Goal: Transaction & Acquisition: Book appointment/travel/reservation

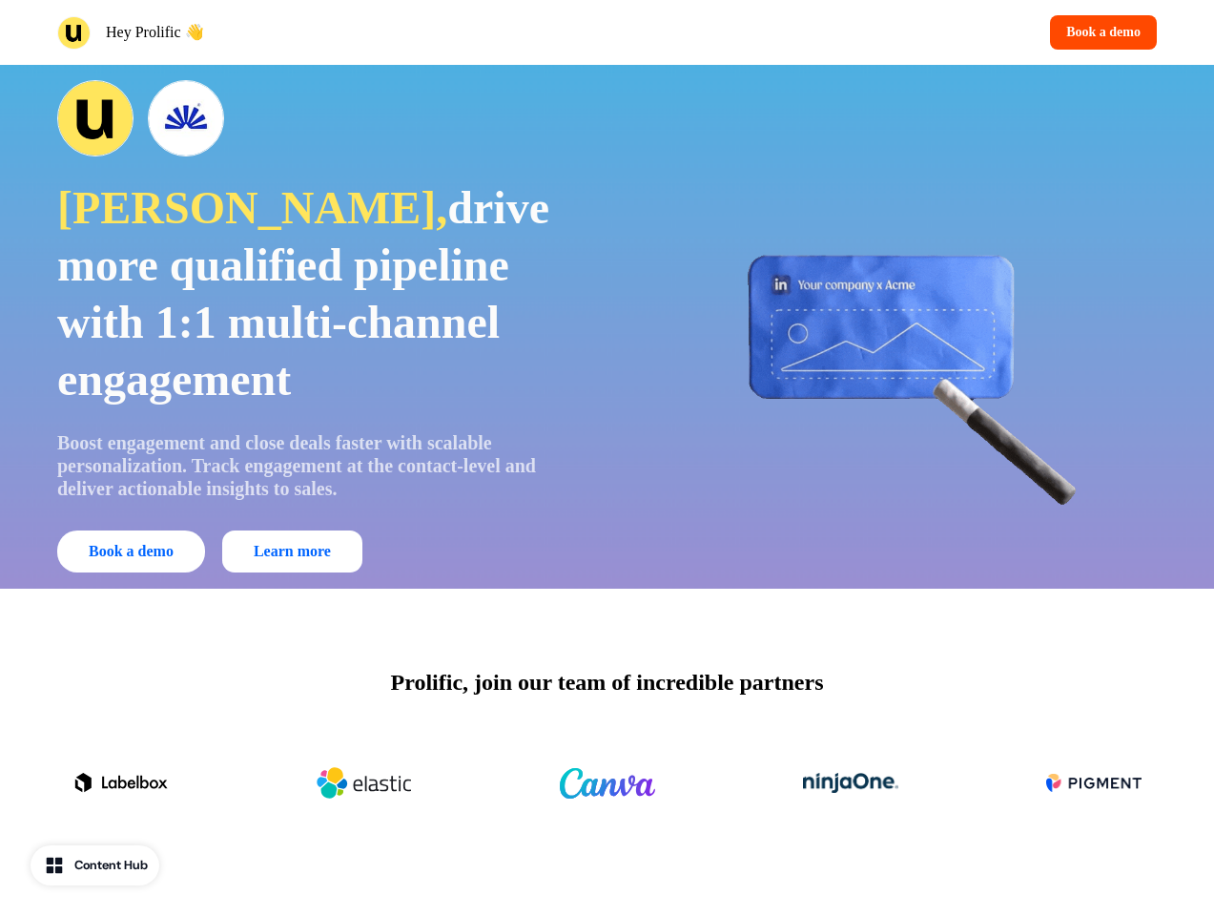
click at [607, 32] on div "Hey Prolific 👋 Book a demo" at bounding box center [607, 32] width 1214 height 65
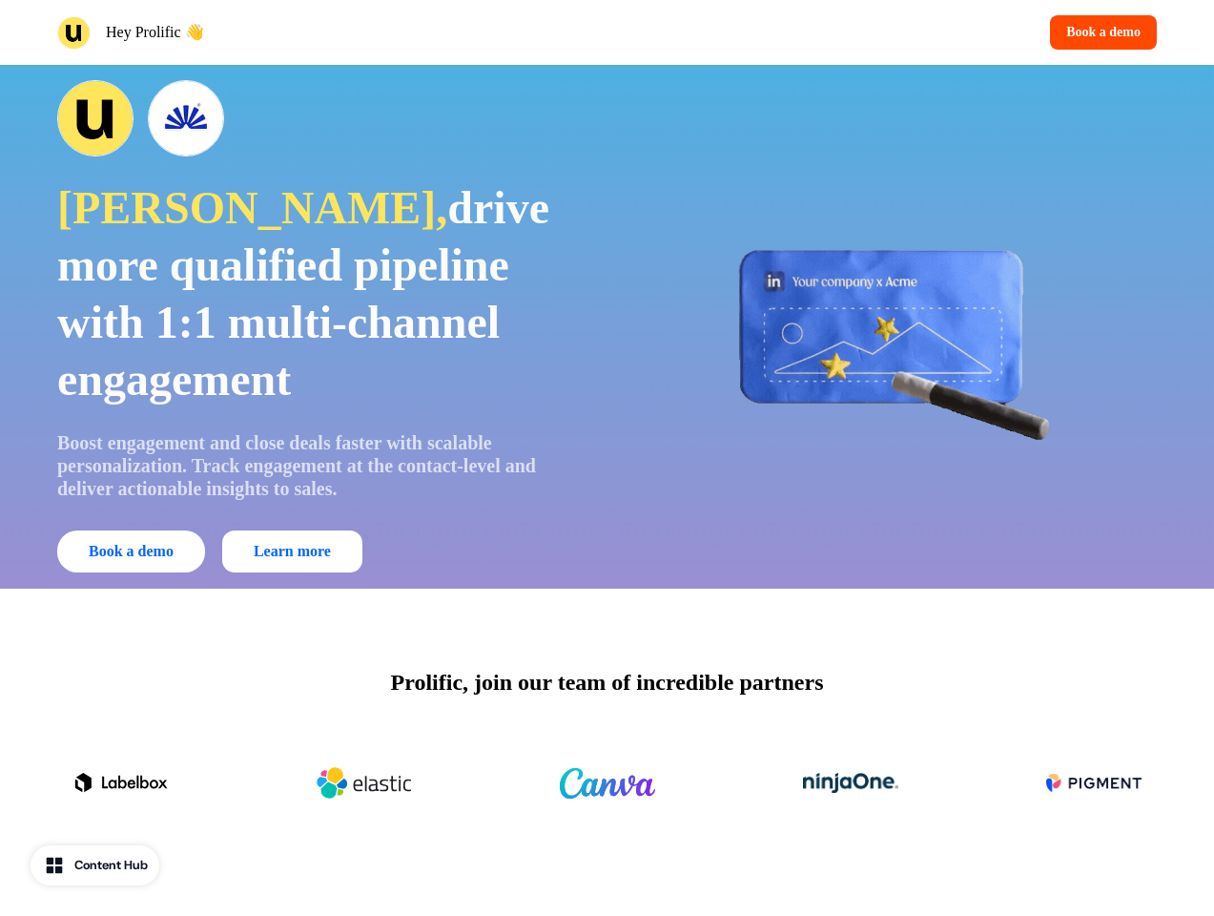
click at [328, 32] on div "Hey Prolific 👋" at bounding box center [328, 32] width 543 height 33
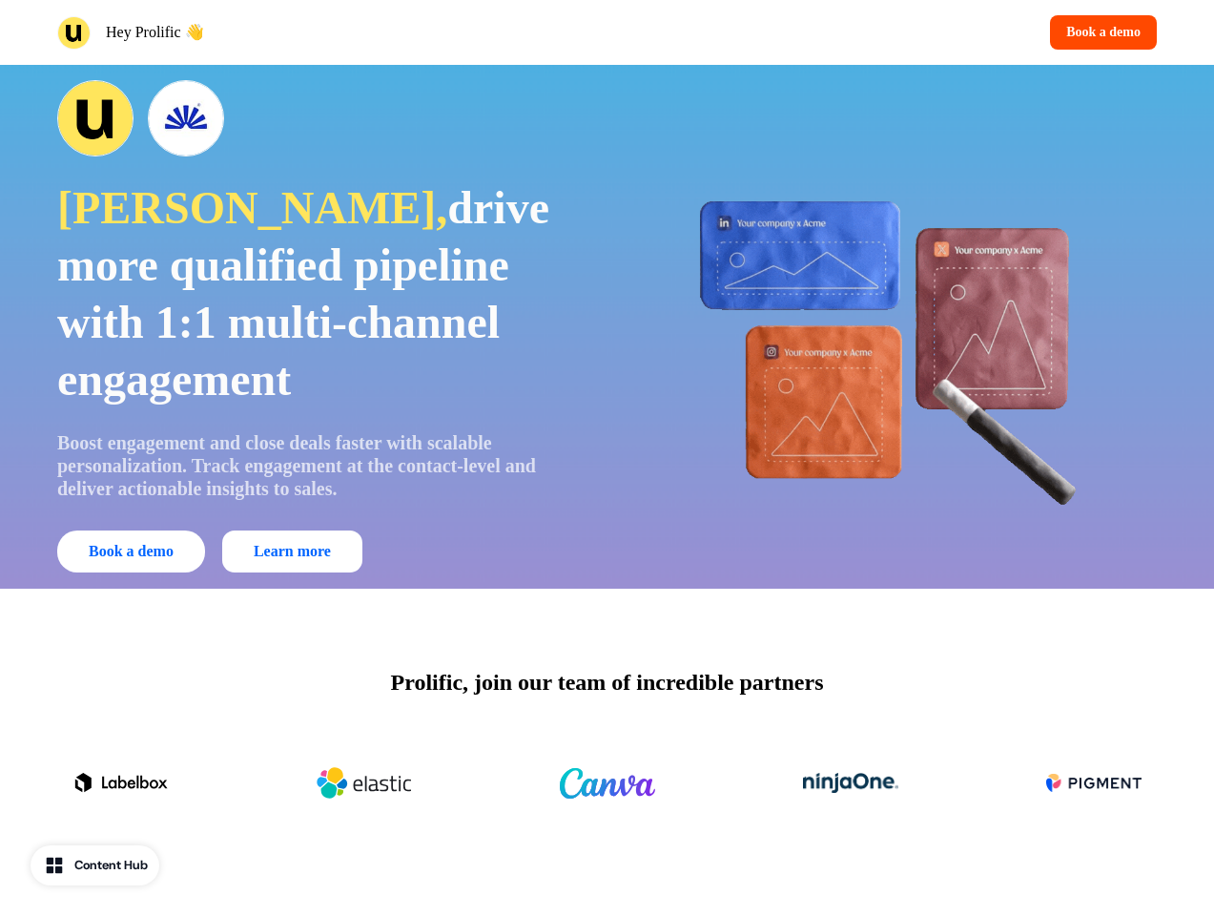
click at [886, 32] on div "Book a demo" at bounding box center [886, 32] width 543 height 34
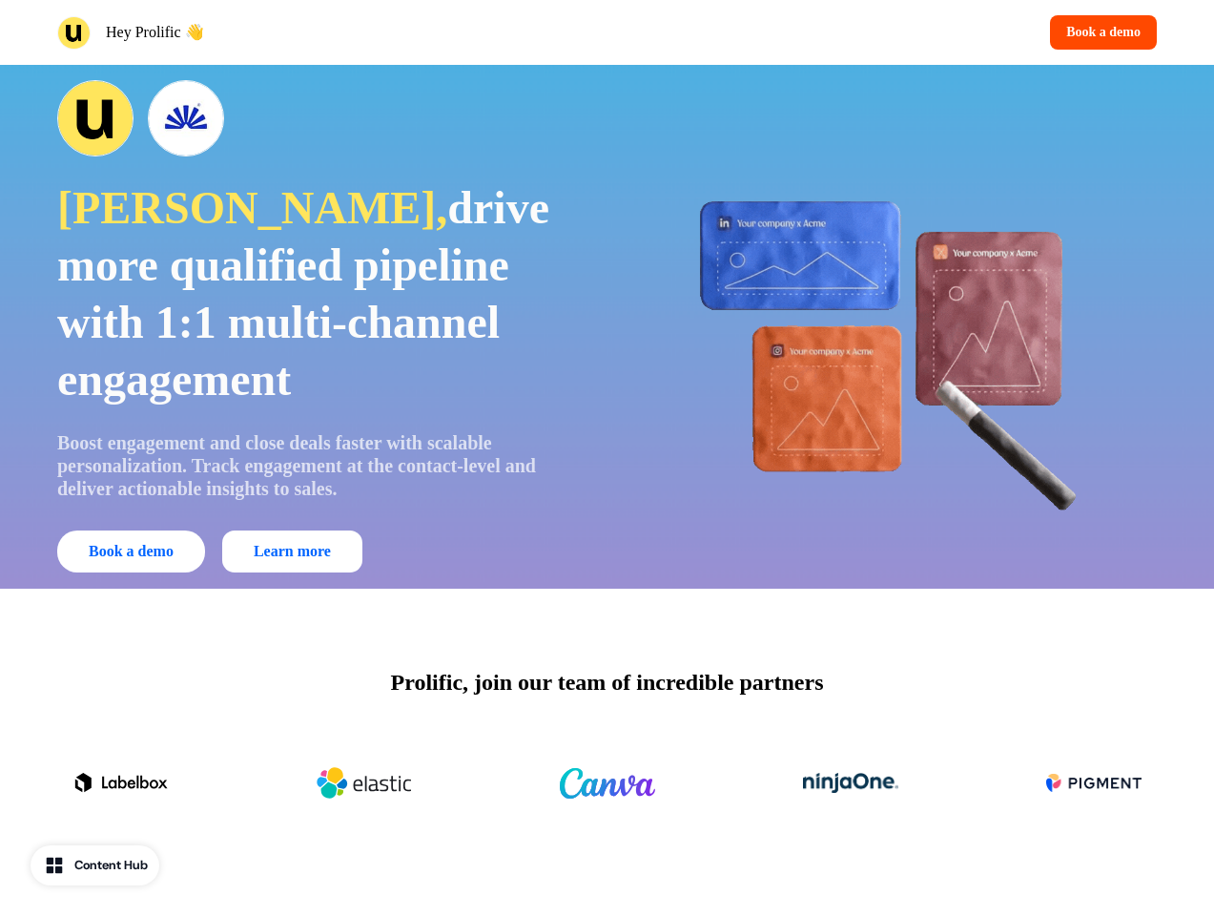
click at [1100, 32] on button "Book a demo" at bounding box center [1103, 32] width 107 height 34
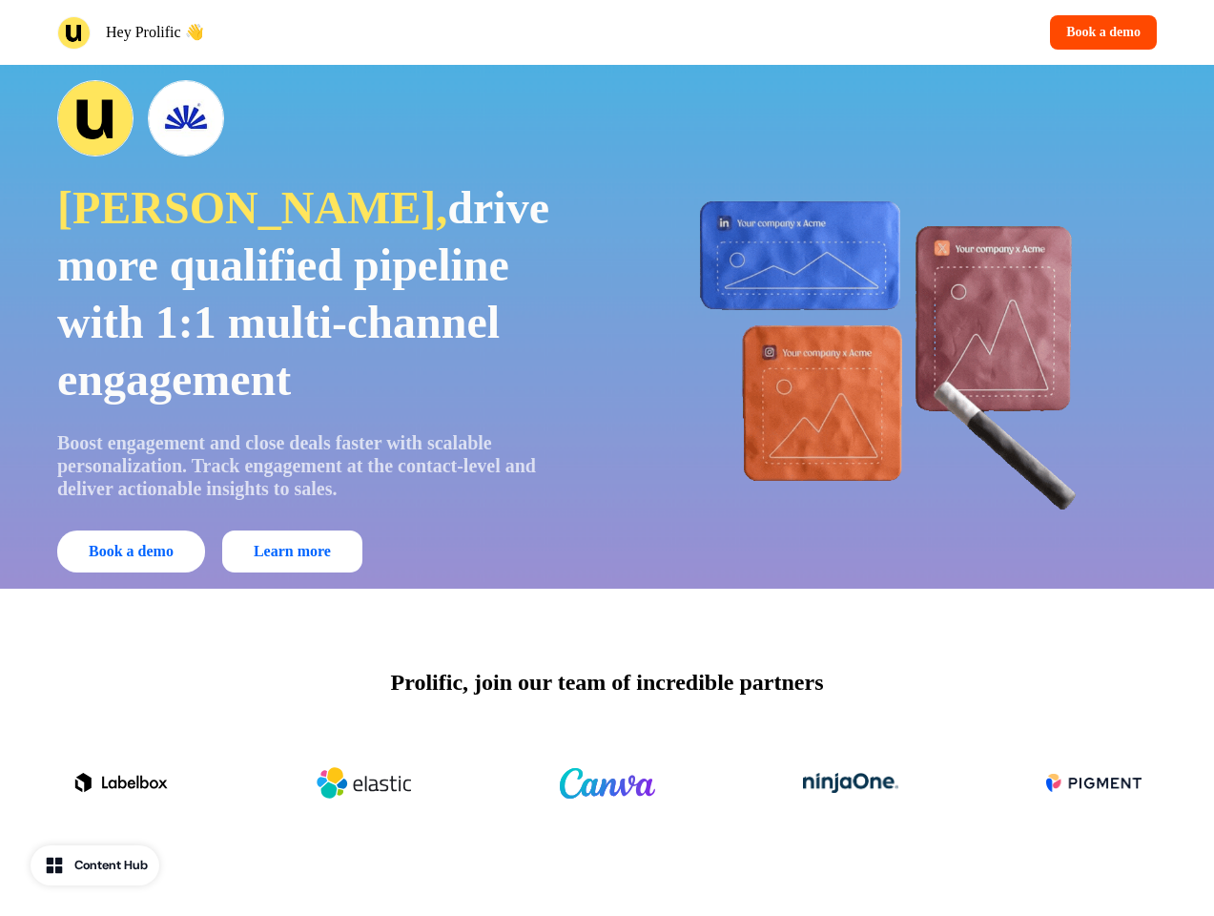
click at [607, 326] on div "[PERSON_NAME], drive more qualified pipeline with 1:1 multi-channel engagement …" at bounding box center [607, 327] width 1214 height 524
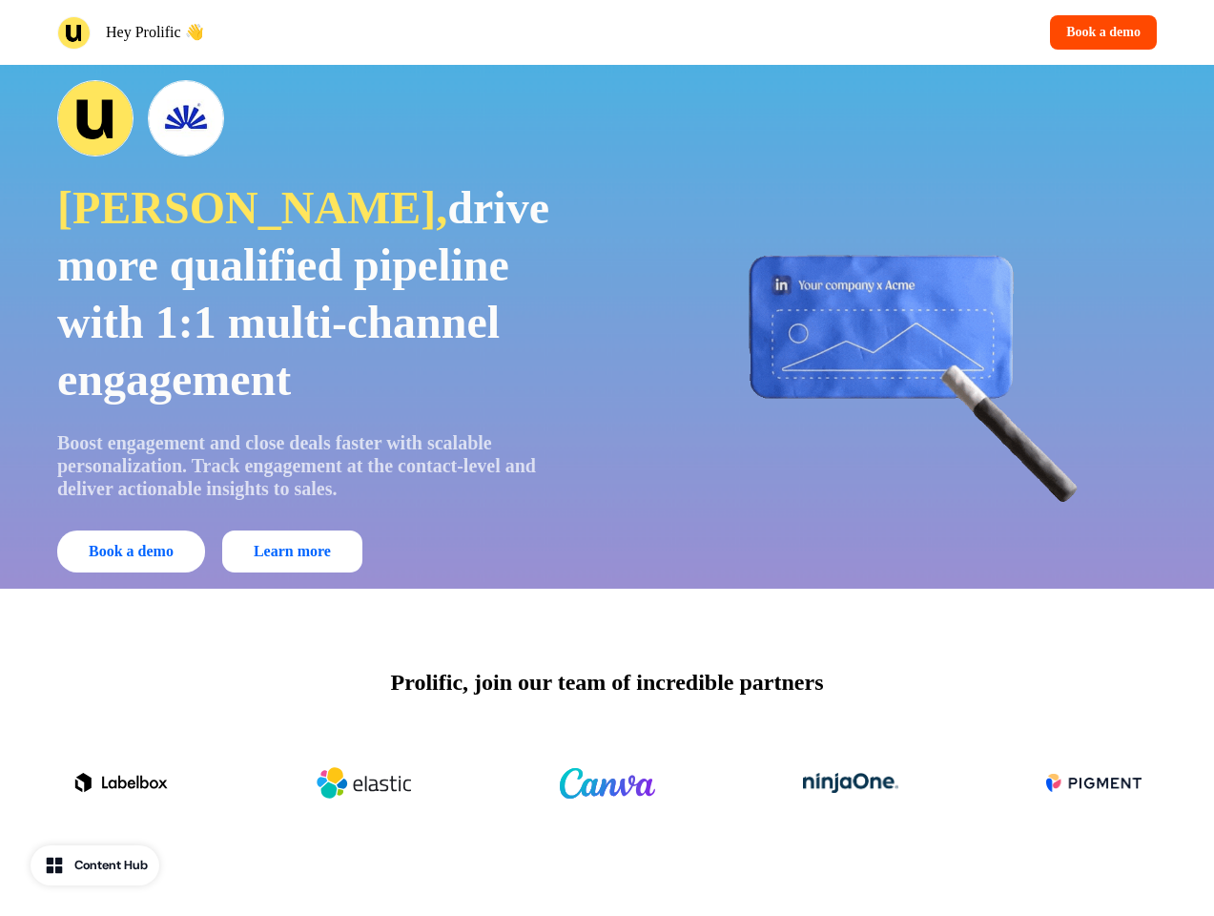
click at [319, 326] on span "drive more qualified pipeline with 1:1 multi-channel engagement" at bounding box center [303, 293] width 492 height 222
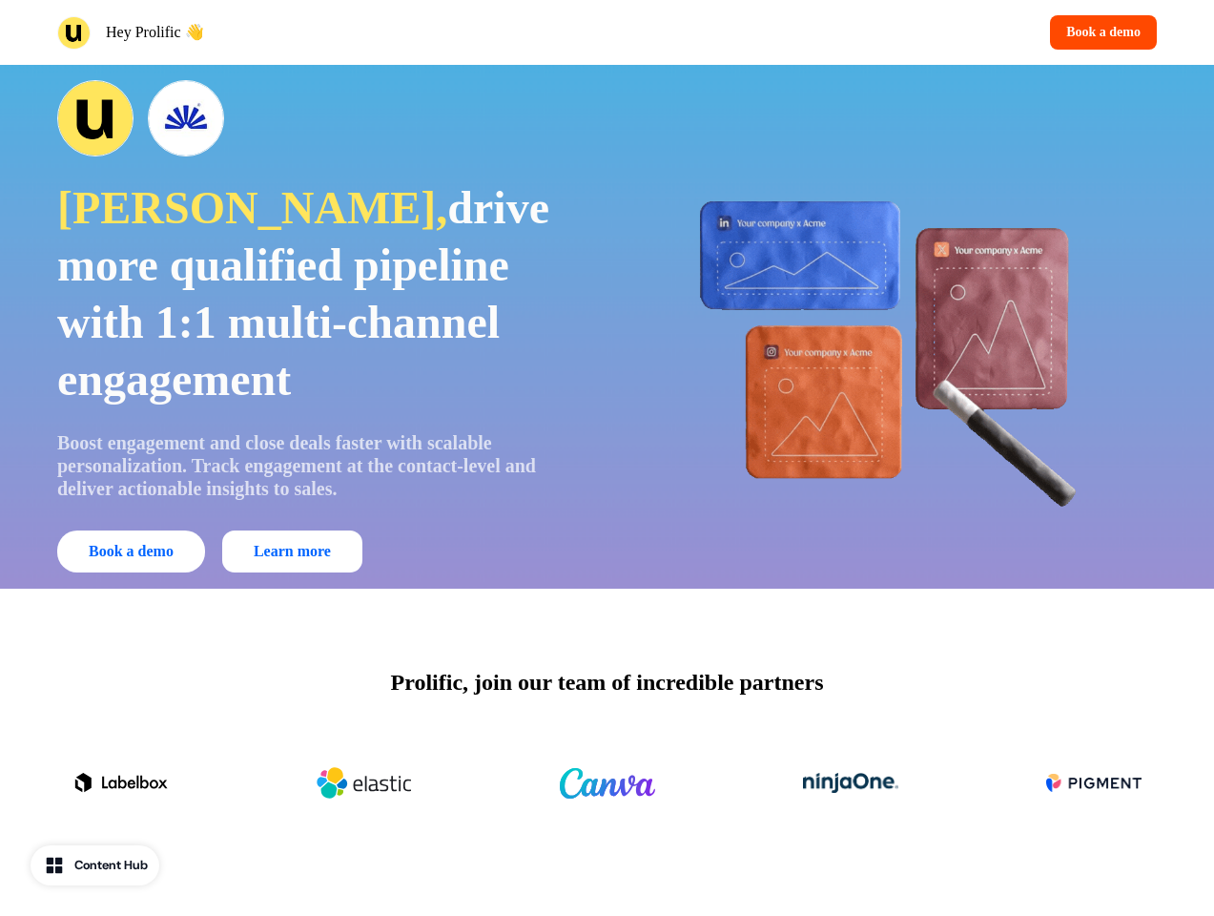
scroll to position [4164, 0]
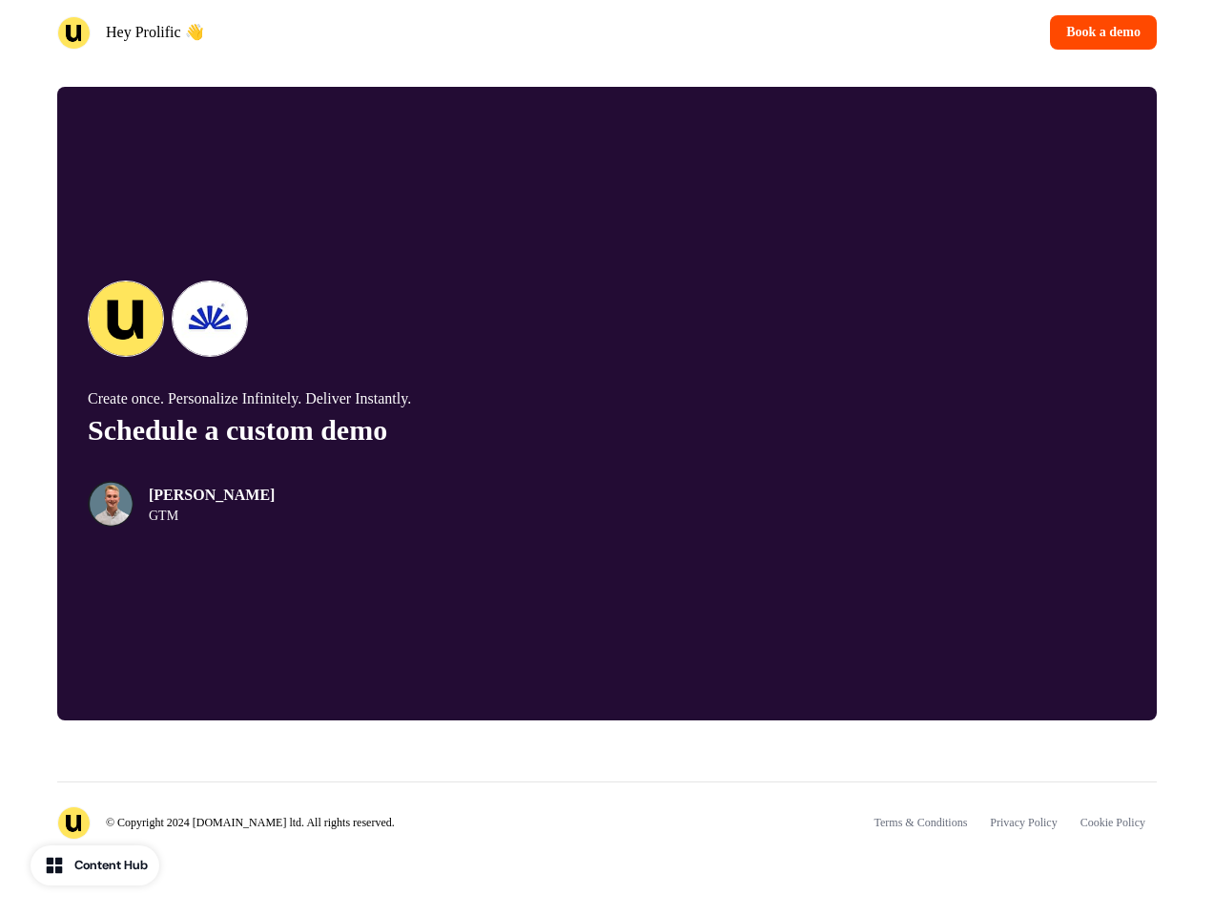
click at [607, 783] on div "© Copyright 2024 [DOMAIN_NAME] ltd. All rights reserved. Terms & Conditions Pri…" at bounding box center [607, 810] width 1100 height 58
